Goal: Information Seeking & Learning: Learn about a topic

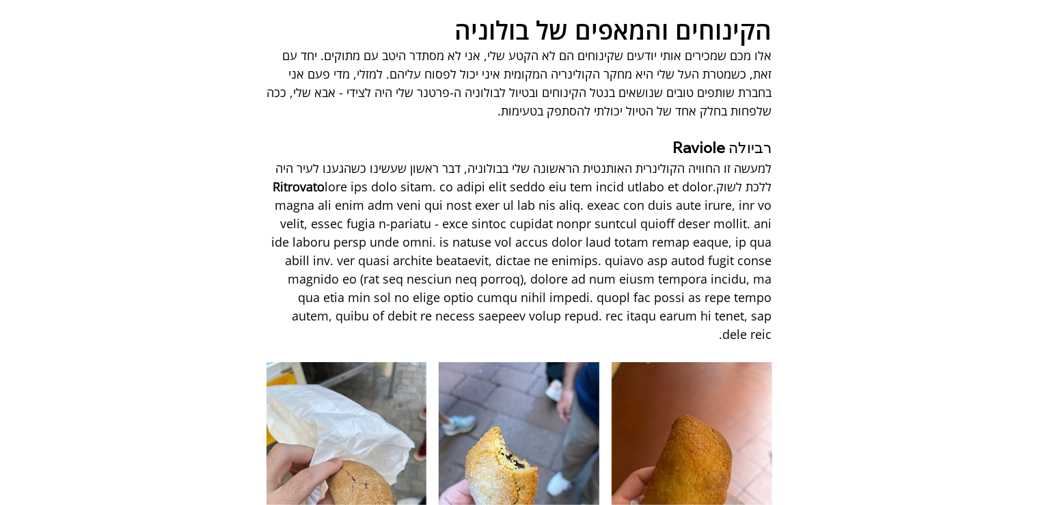
scroll to position [5917, 0]
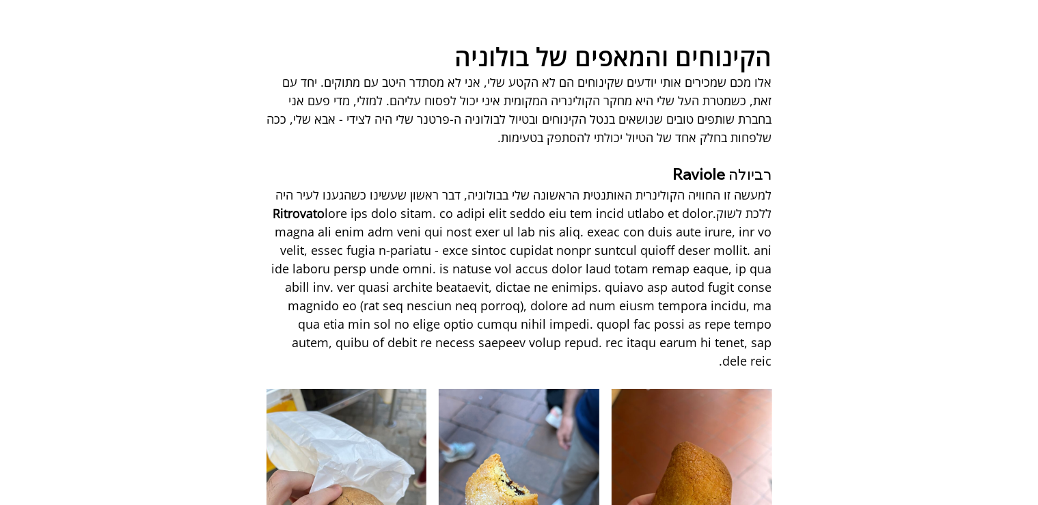
click at [325, 205] on span "Ritrovato" at bounding box center [299, 213] width 52 height 16
copy span "למעשה זו החוויה הקולינרית האותנטית הראשונה שלי בבולוניה, דבר ראשון שעשינו כשהגע…"
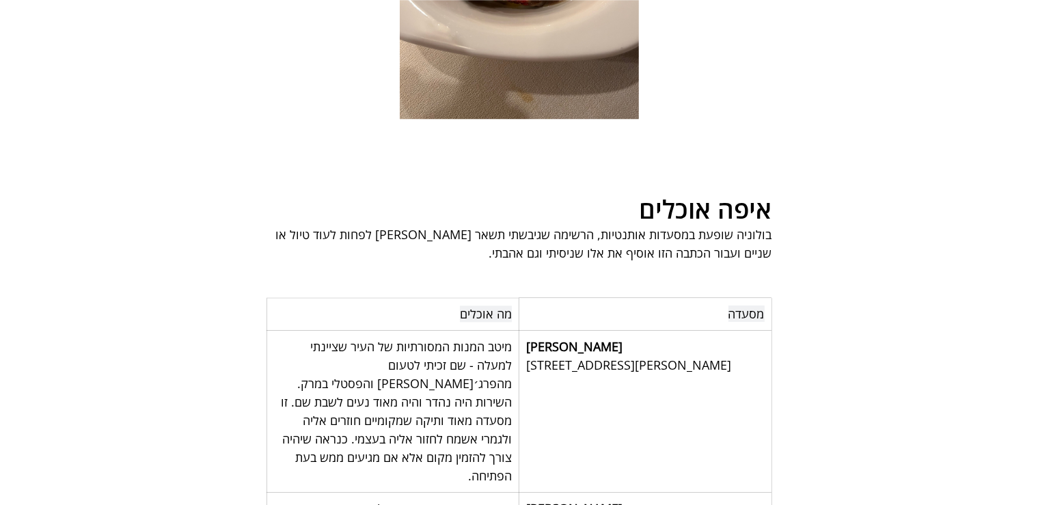
scroll to position [7865, 0]
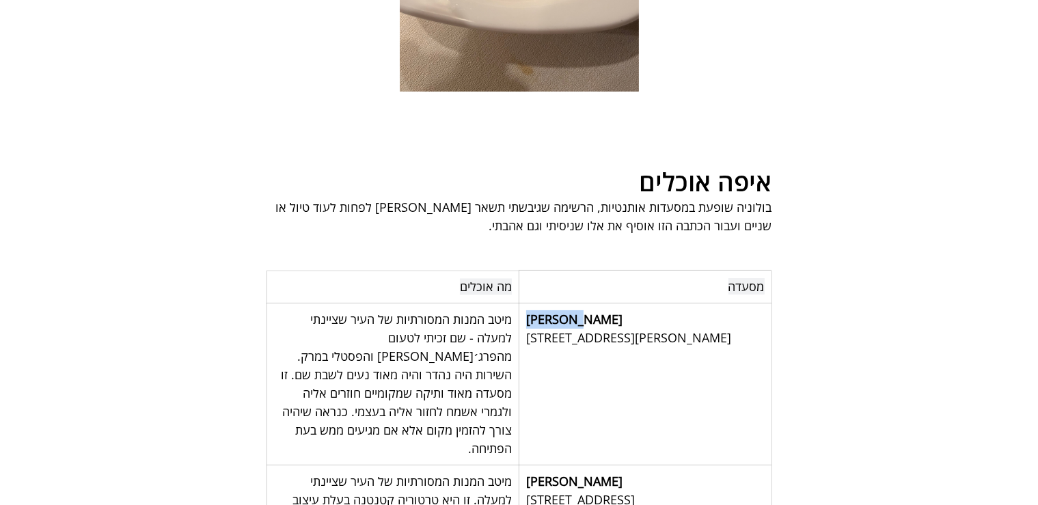
drag, startPoint x: 570, startPoint y: 165, endPoint x: 525, endPoint y: 166, distance: 45.1
click at [525, 303] on div "Lucianio [STREET_ADDRESS][PERSON_NAME]" at bounding box center [645, 328] width 252 height 51
copy span "[PERSON_NAME]"
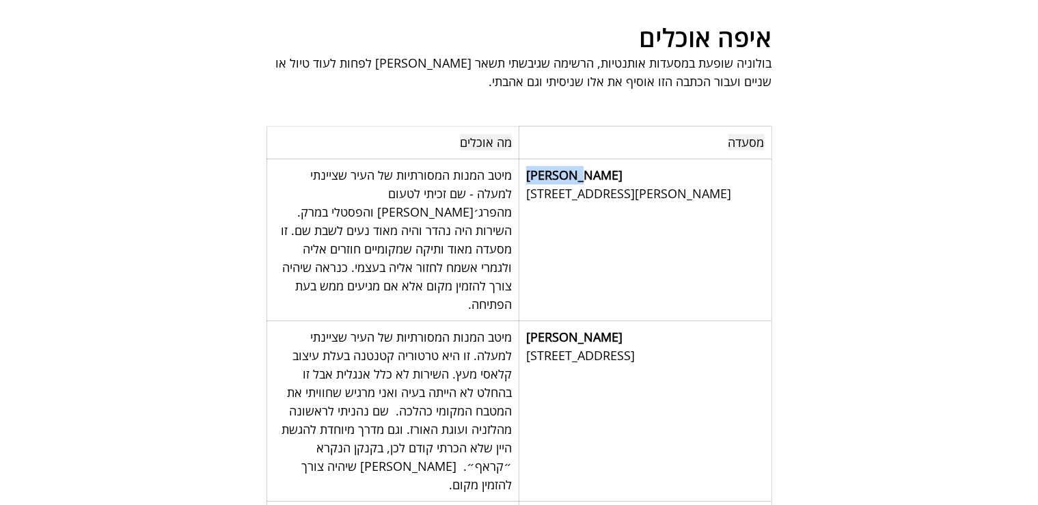
scroll to position [8081, 0]
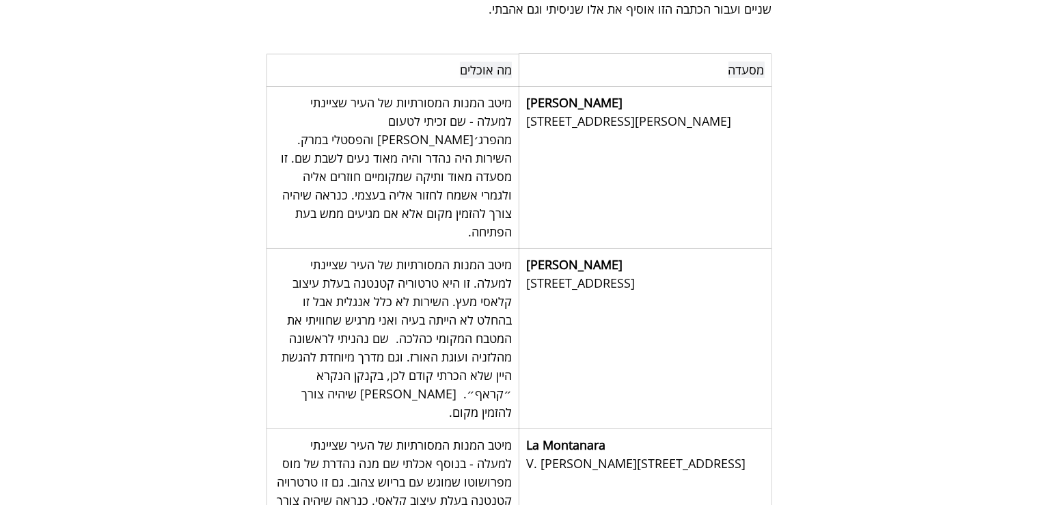
click at [589, 256] on span "[PERSON_NAME]" at bounding box center [574, 264] width 96 height 16
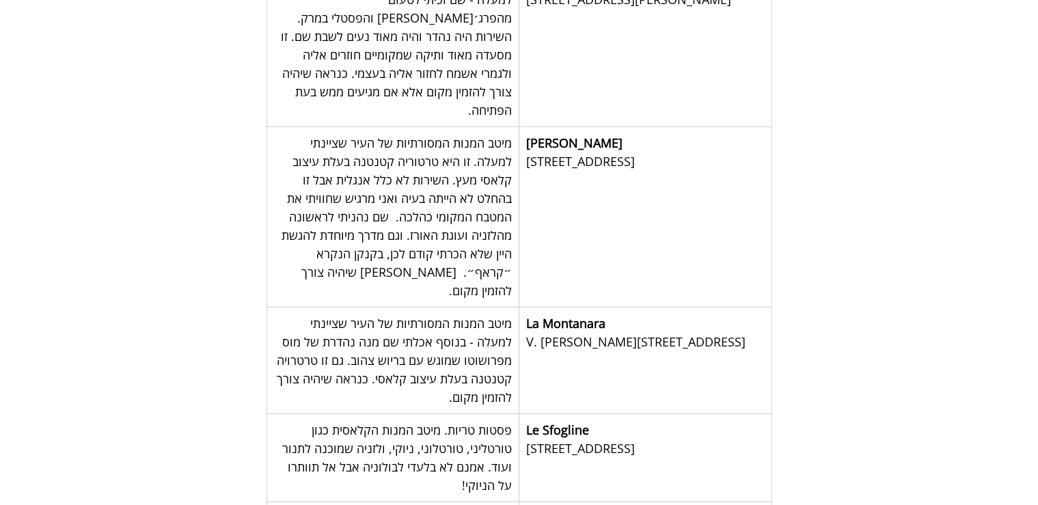
scroll to position [8226, 0]
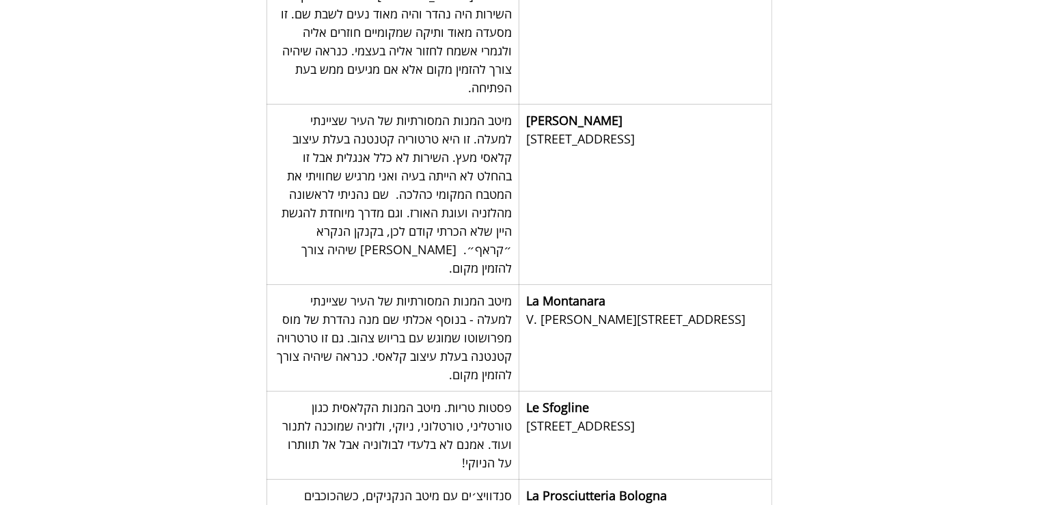
click at [599, 292] on span "La Montanara" at bounding box center [565, 300] width 79 height 16
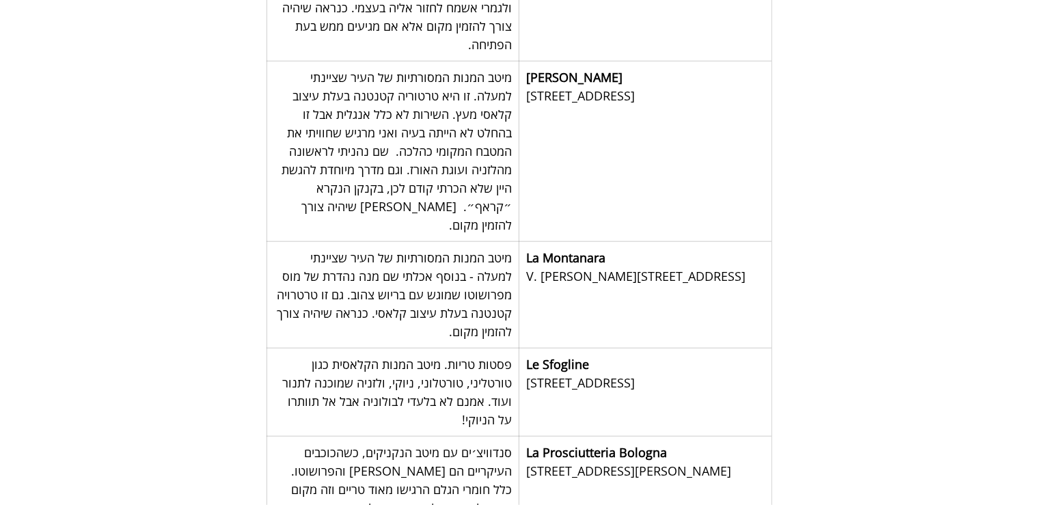
scroll to position [8298, 0]
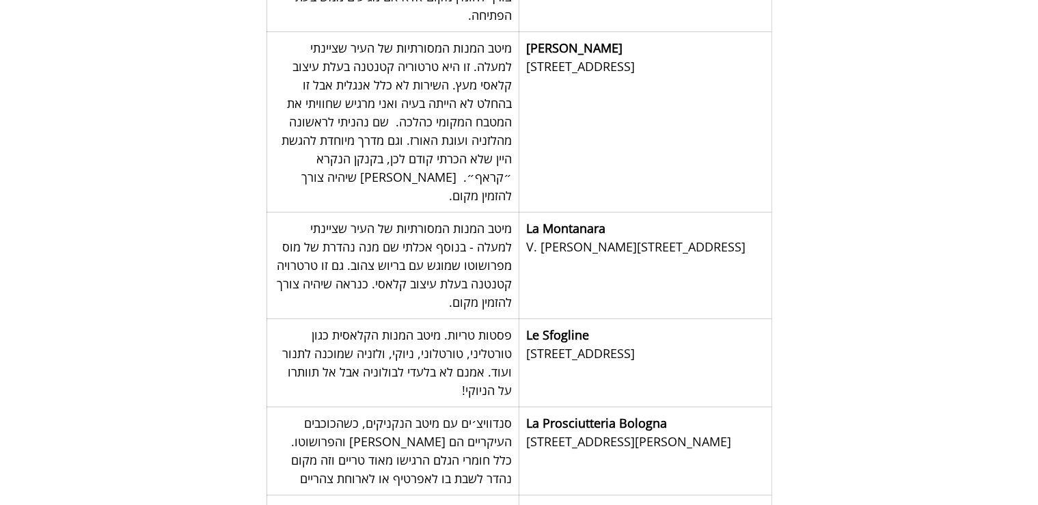
click at [586, 327] on span "Le Sfogline" at bounding box center [557, 335] width 63 height 16
click at [679, 414] on span "La Prosciutteria Bologna" at bounding box center [645, 423] width 238 height 18
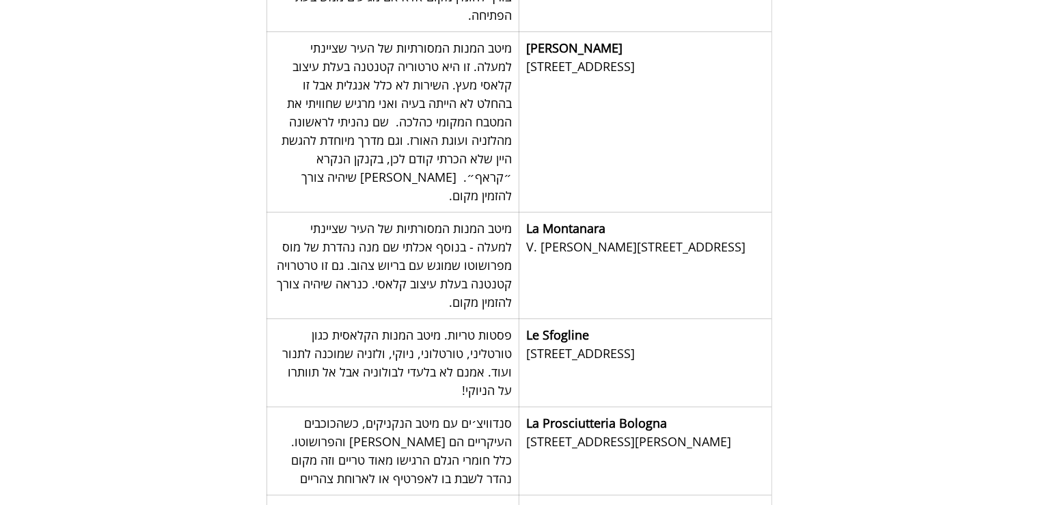
click at [679, 414] on span "La Prosciutteria Bologna" at bounding box center [645, 423] width 238 height 18
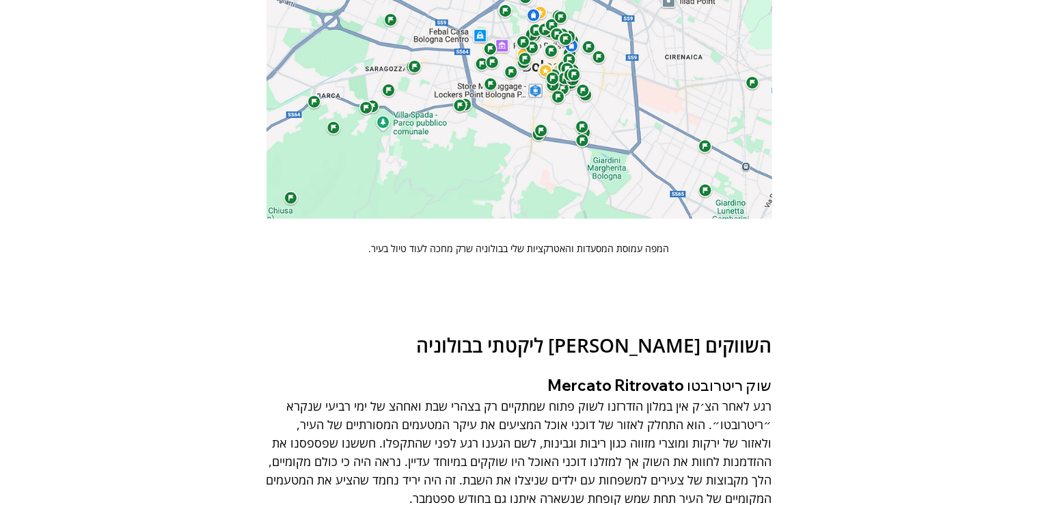
scroll to position [9235, 0]
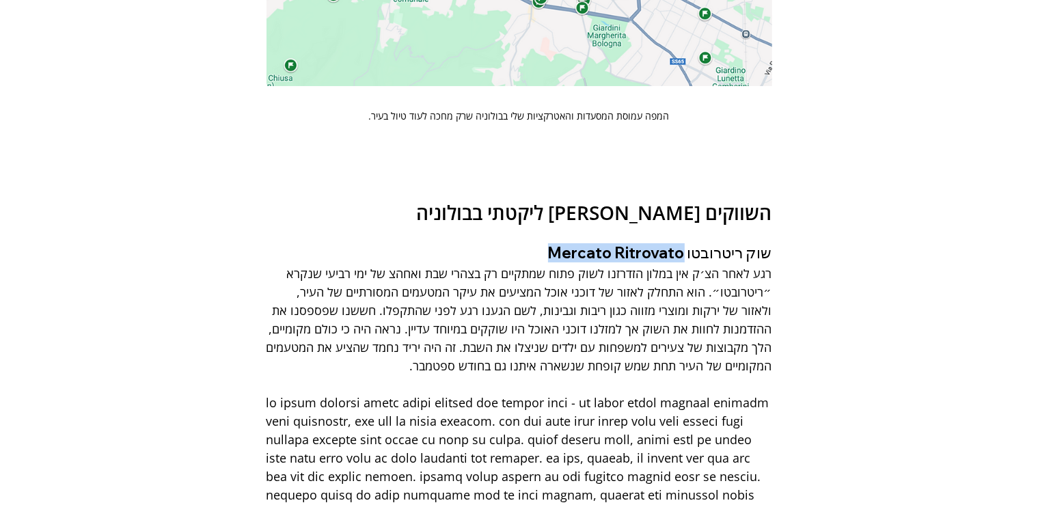
drag, startPoint x: 555, startPoint y: 46, endPoint x: 690, endPoint y: 49, distance: 135.3
click at [690, 244] on span "שוק ריטרובטו Mercato Ritrovato" at bounding box center [519, 253] width 506 height 18
copy span "Mercato Ritrovato"
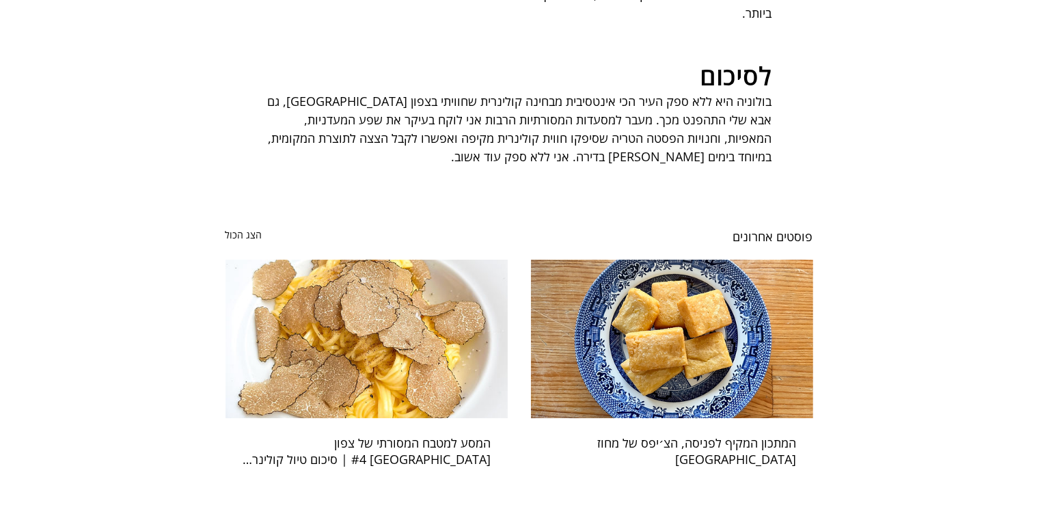
scroll to position [11845, 0]
